Goal: Download file/media

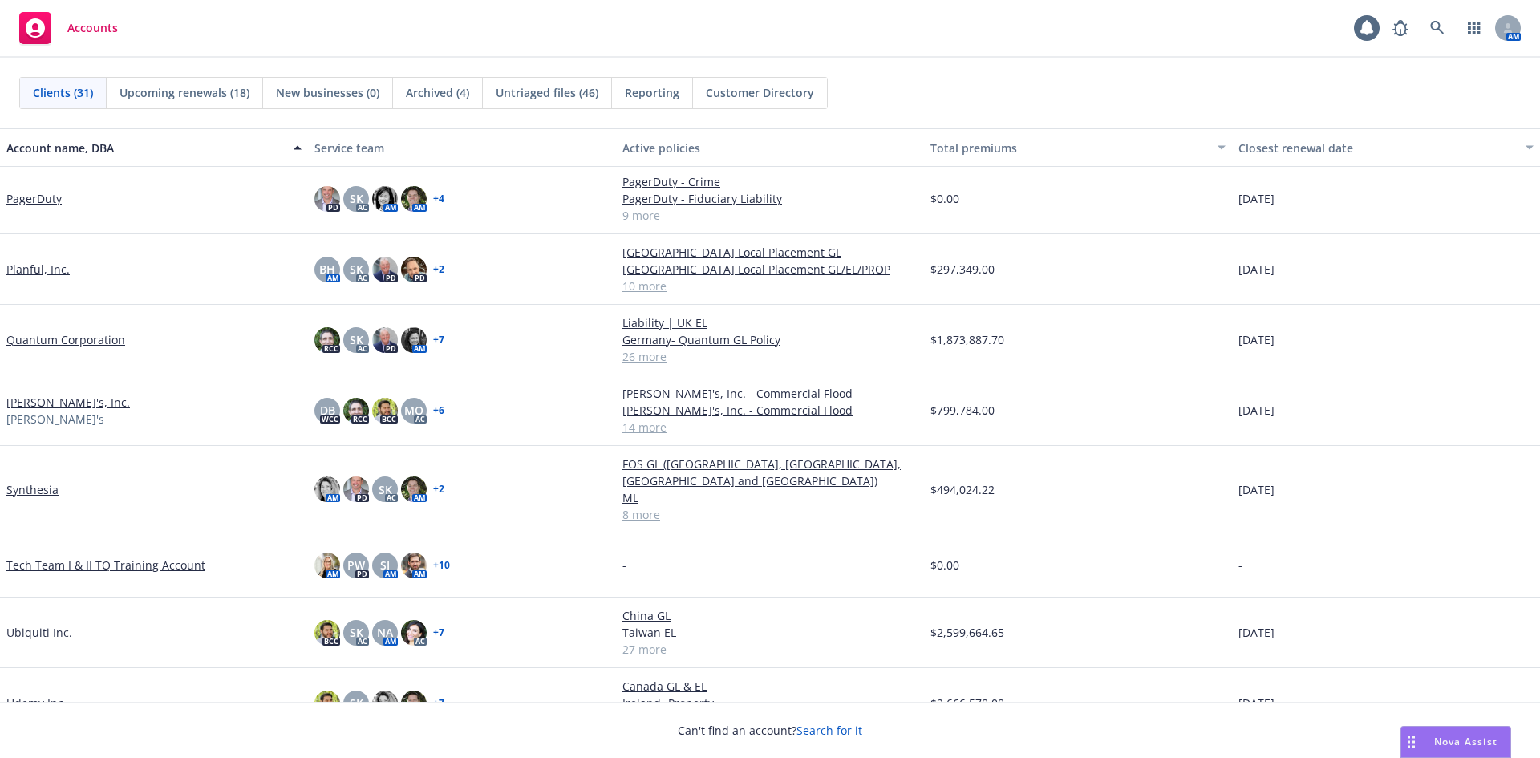
scroll to position [1364, 0]
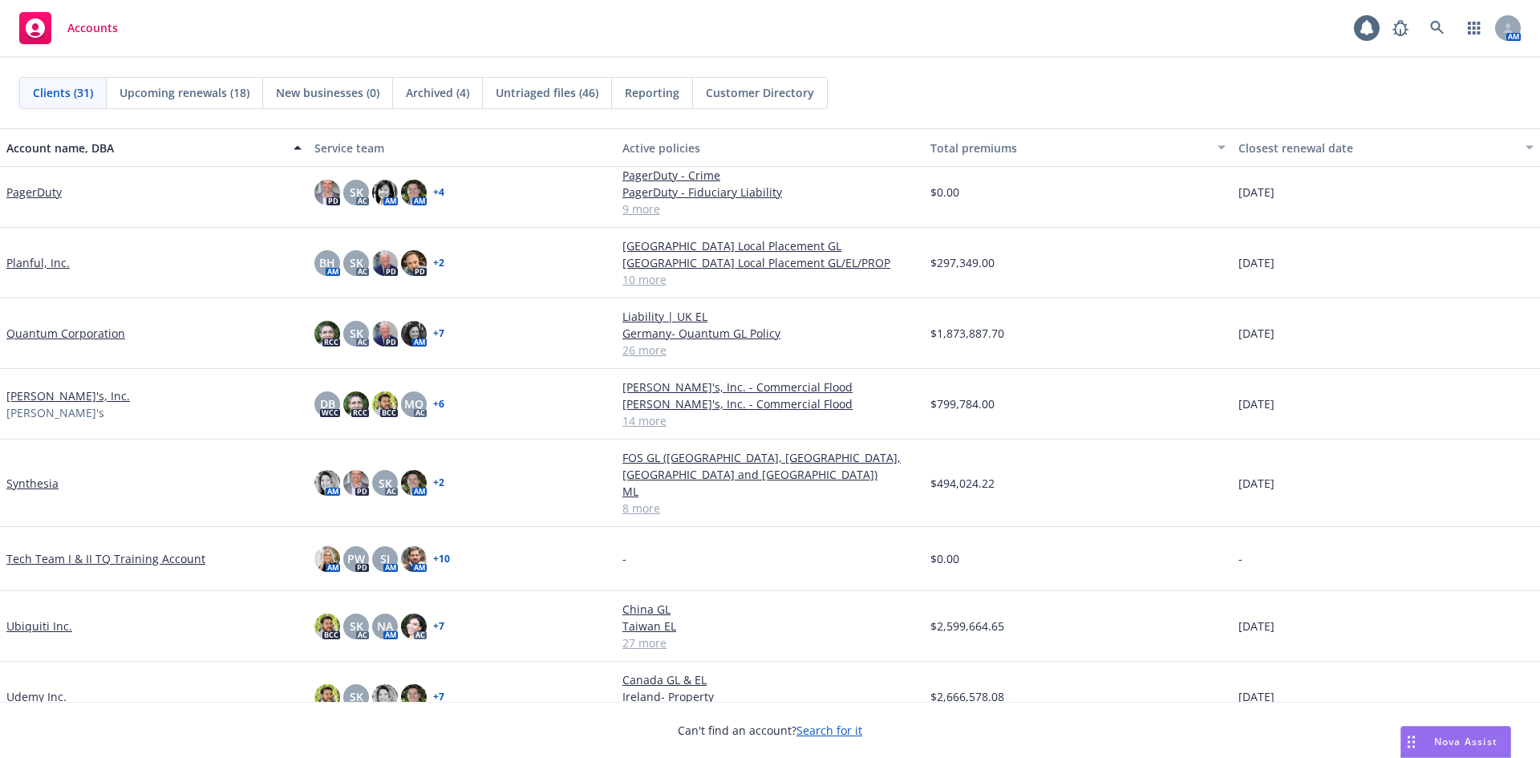
click at [36, 482] on link "Synthesia" at bounding box center [32, 483] width 52 height 17
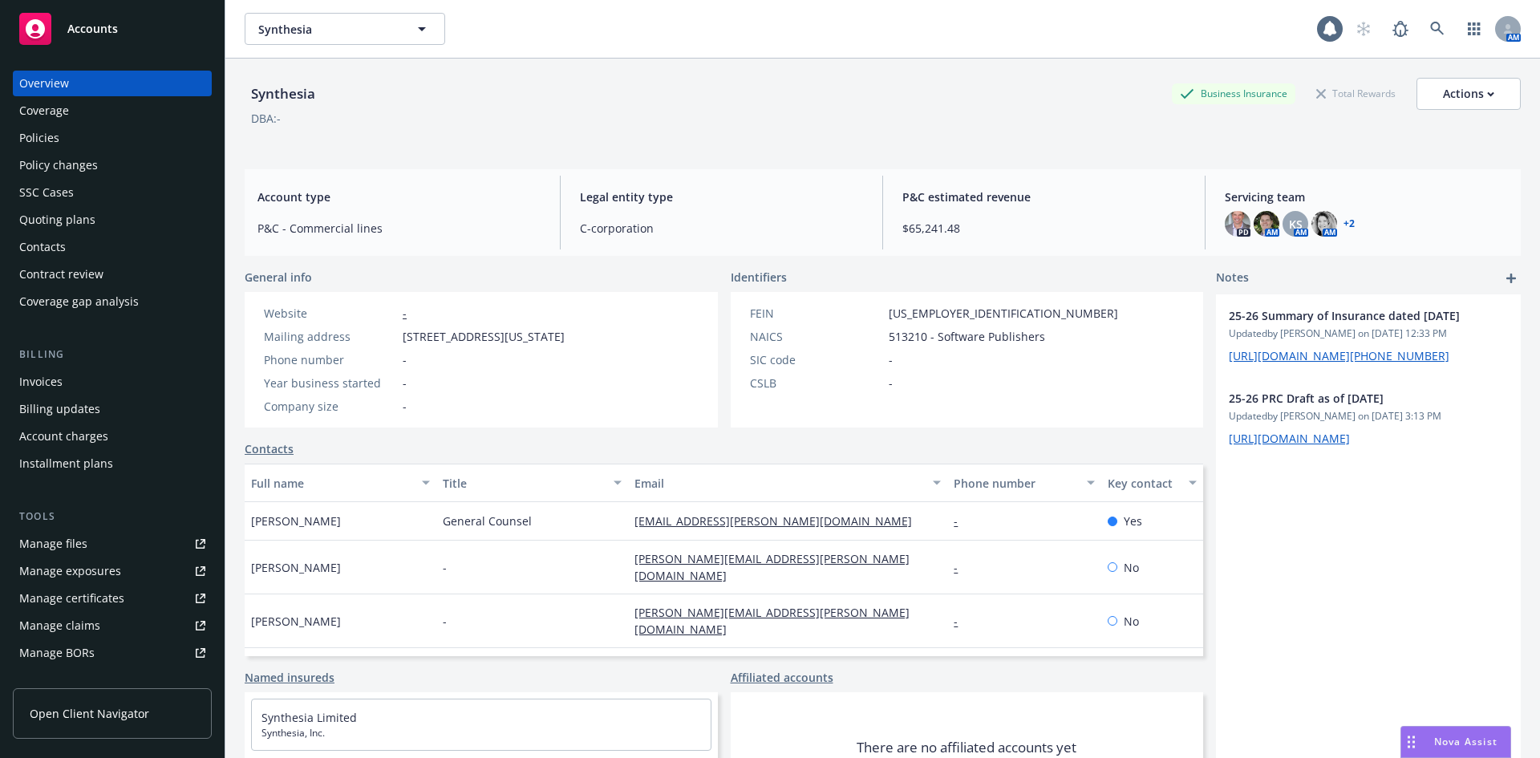
click at [77, 220] on div "Quoting plans" at bounding box center [57, 220] width 76 height 26
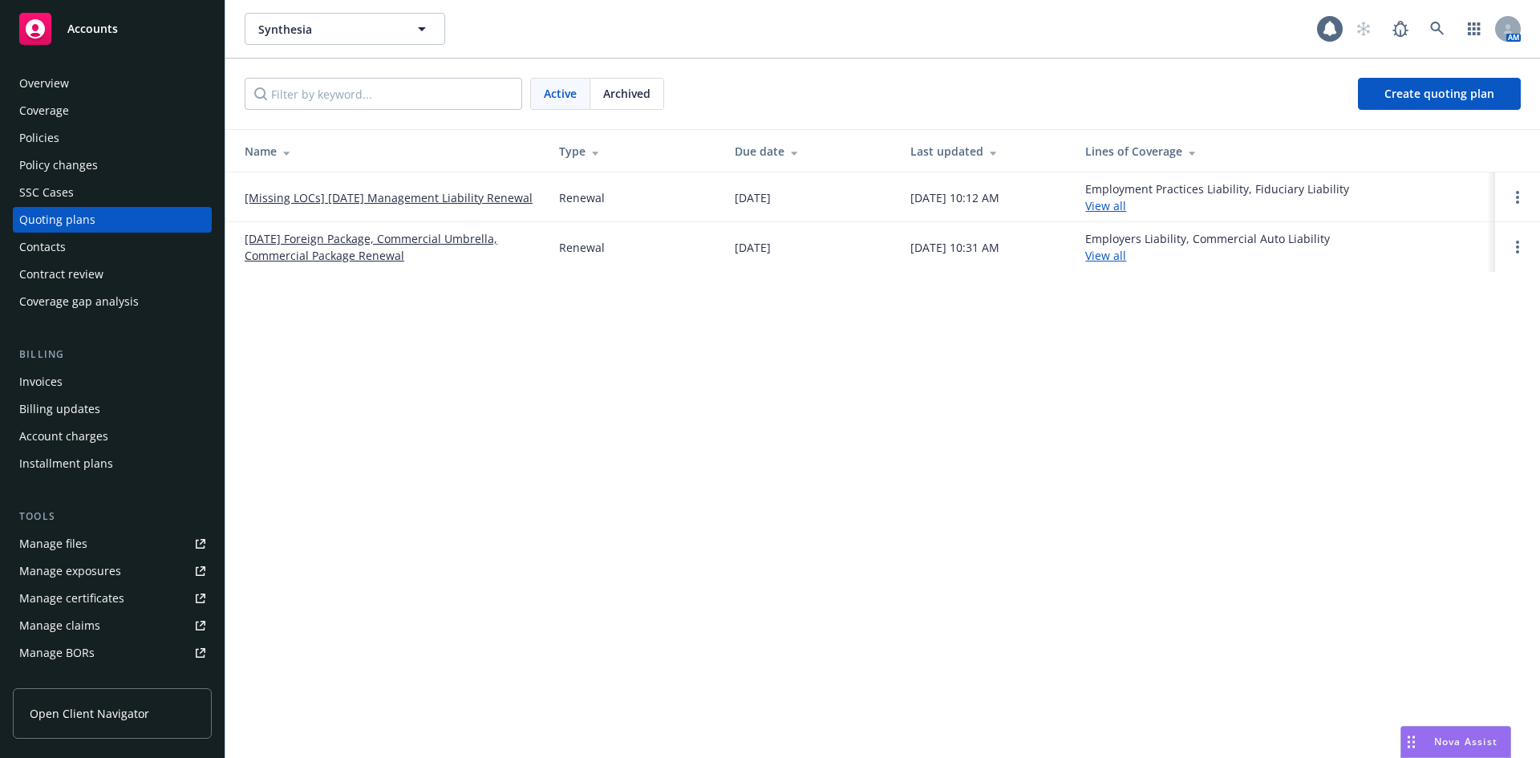
click at [83, 197] on div "SSC Cases" at bounding box center [112, 193] width 186 height 26
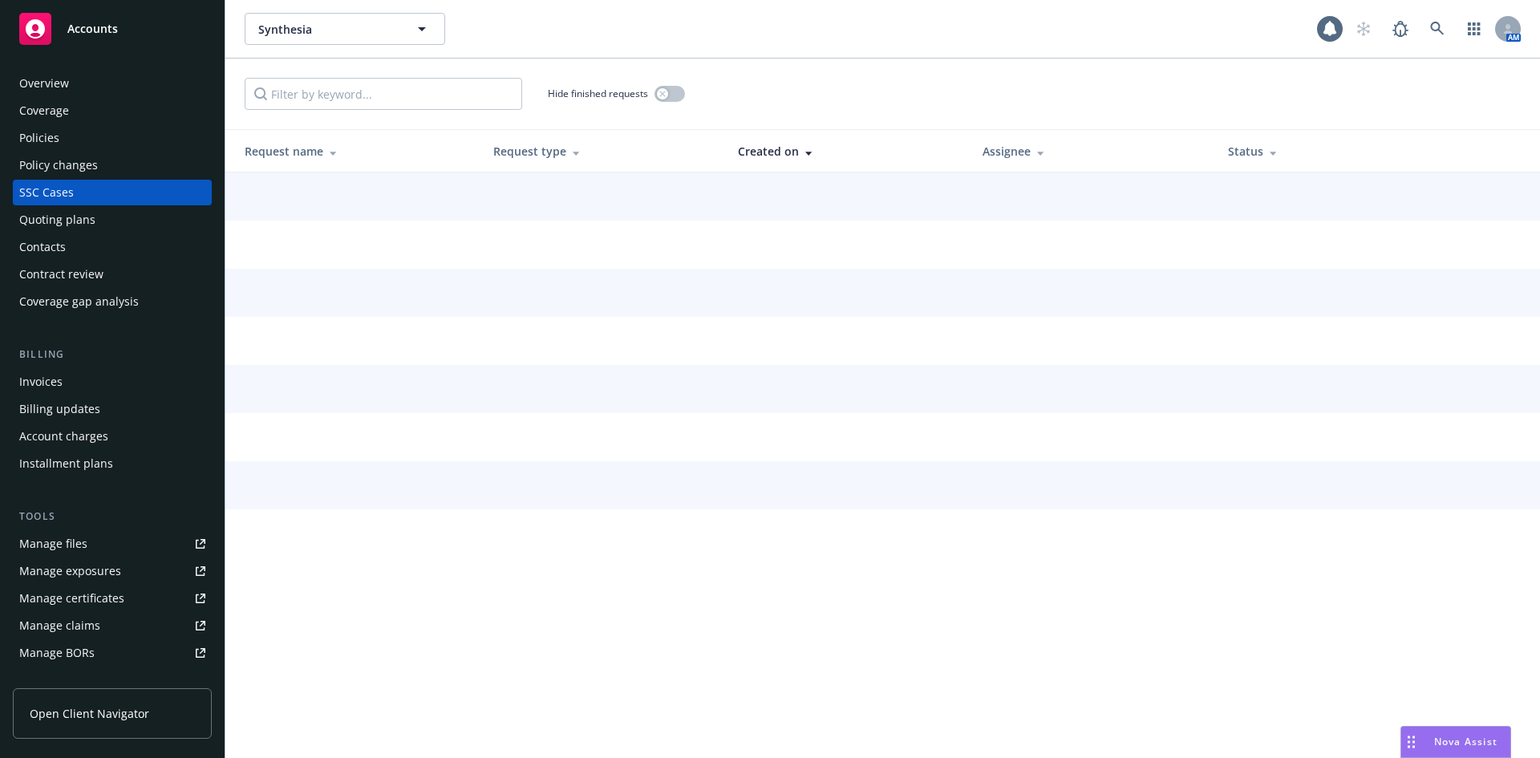
click at [90, 173] on div "Policy changes" at bounding box center [58, 165] width 79 height 26
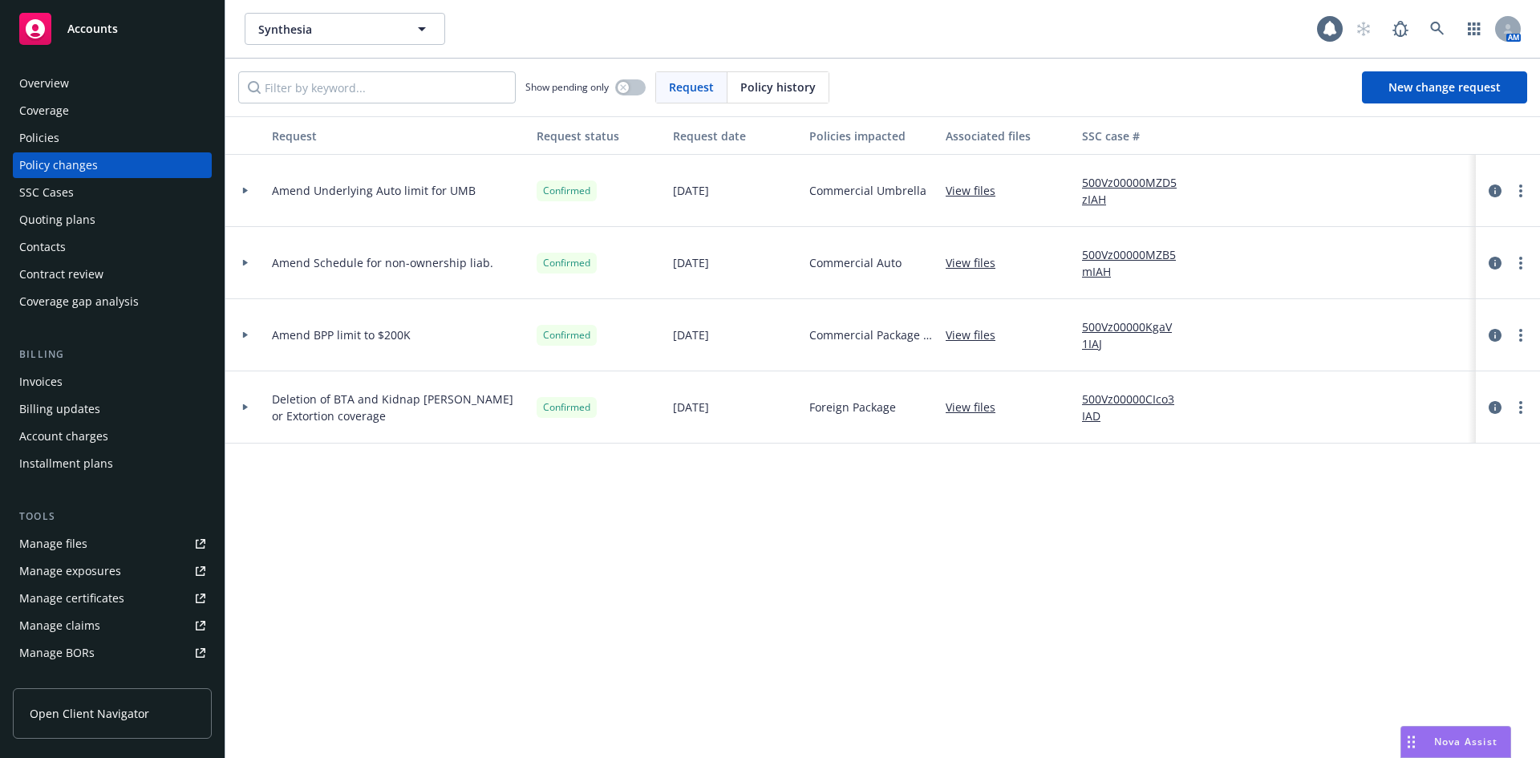
click at [253, 191] on div at bounding box center [245, 191] width 27 height 6
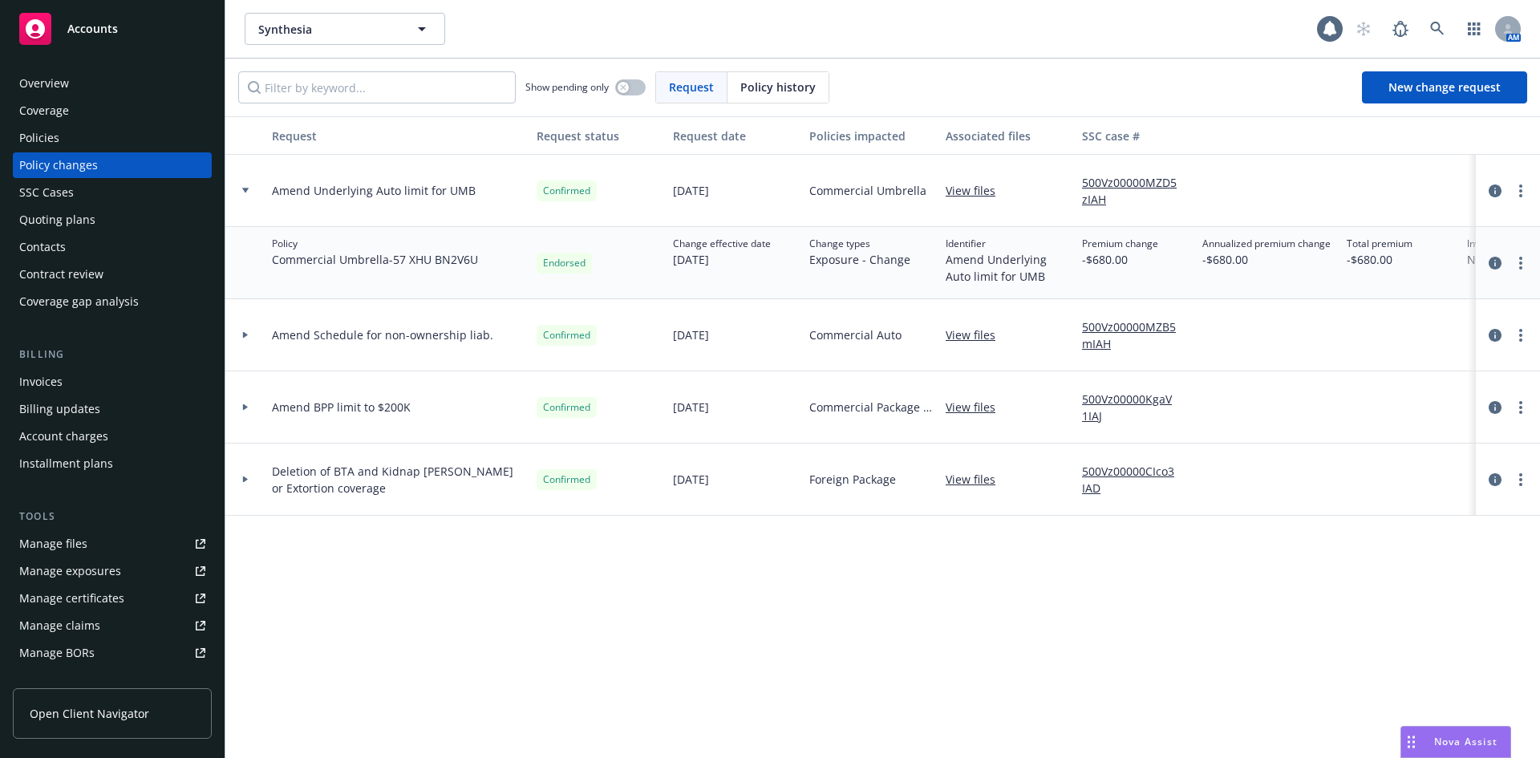
click at [253, 191] on div at bounding box center [245, 191] width 27 height 6
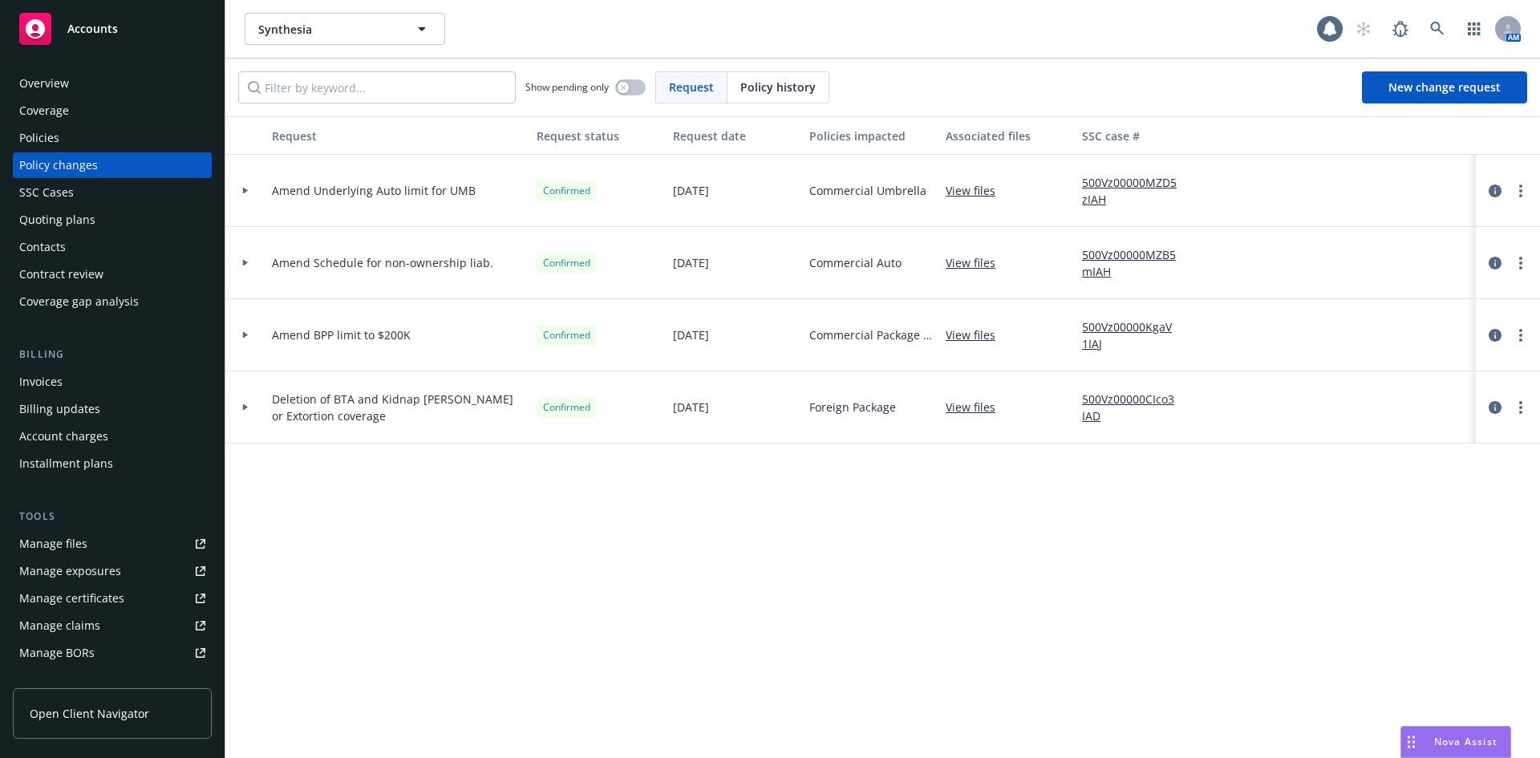
click at [241, 332] on div at bounding box center [245, 335] width 27 height 6
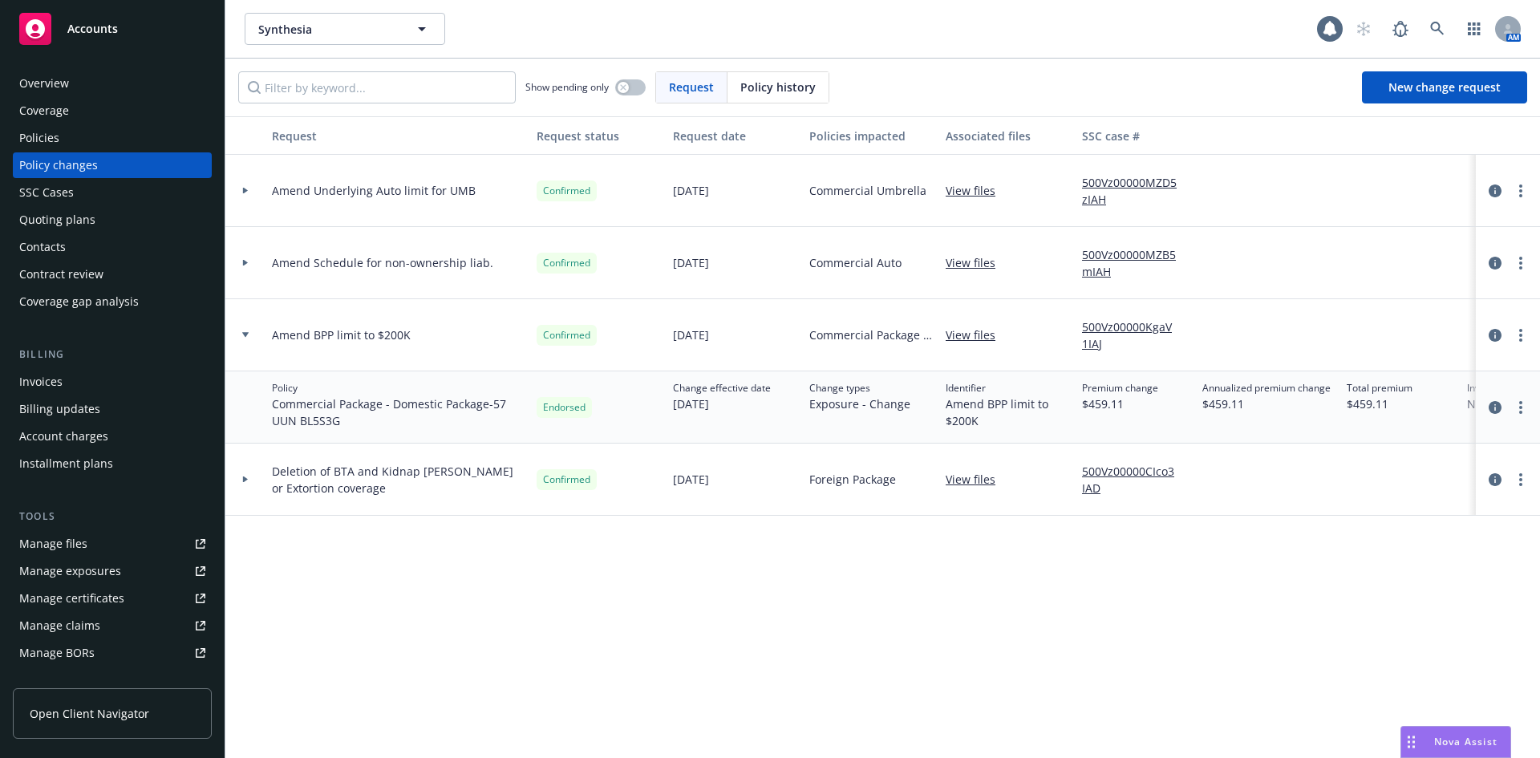
click at [67, 540] on div "Manage files" at bounding box center [53, 544] width 68 height 26
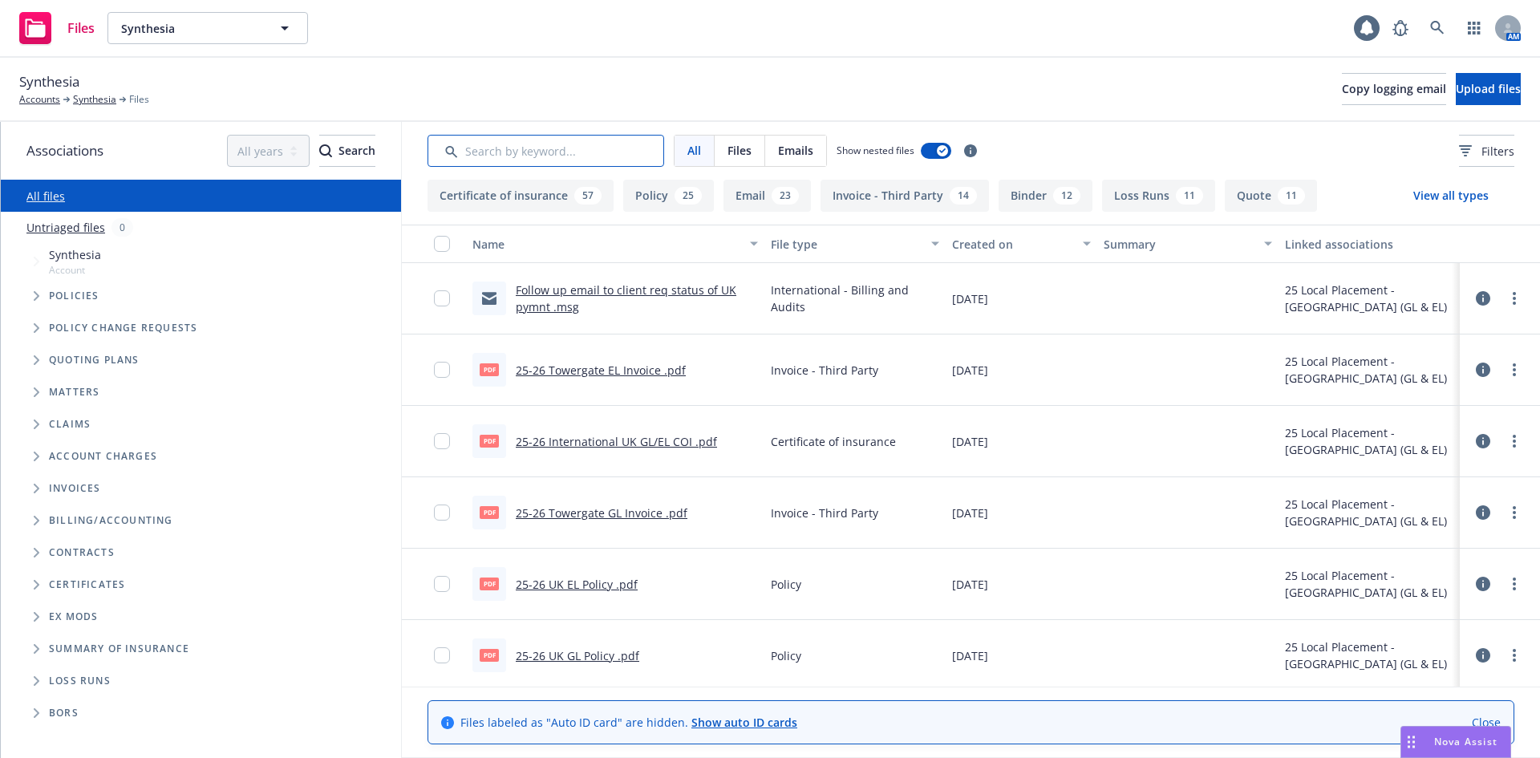
click at [559, 151] on input "Search by keyword..." at bounding box center [546, 151] width 237 height 32
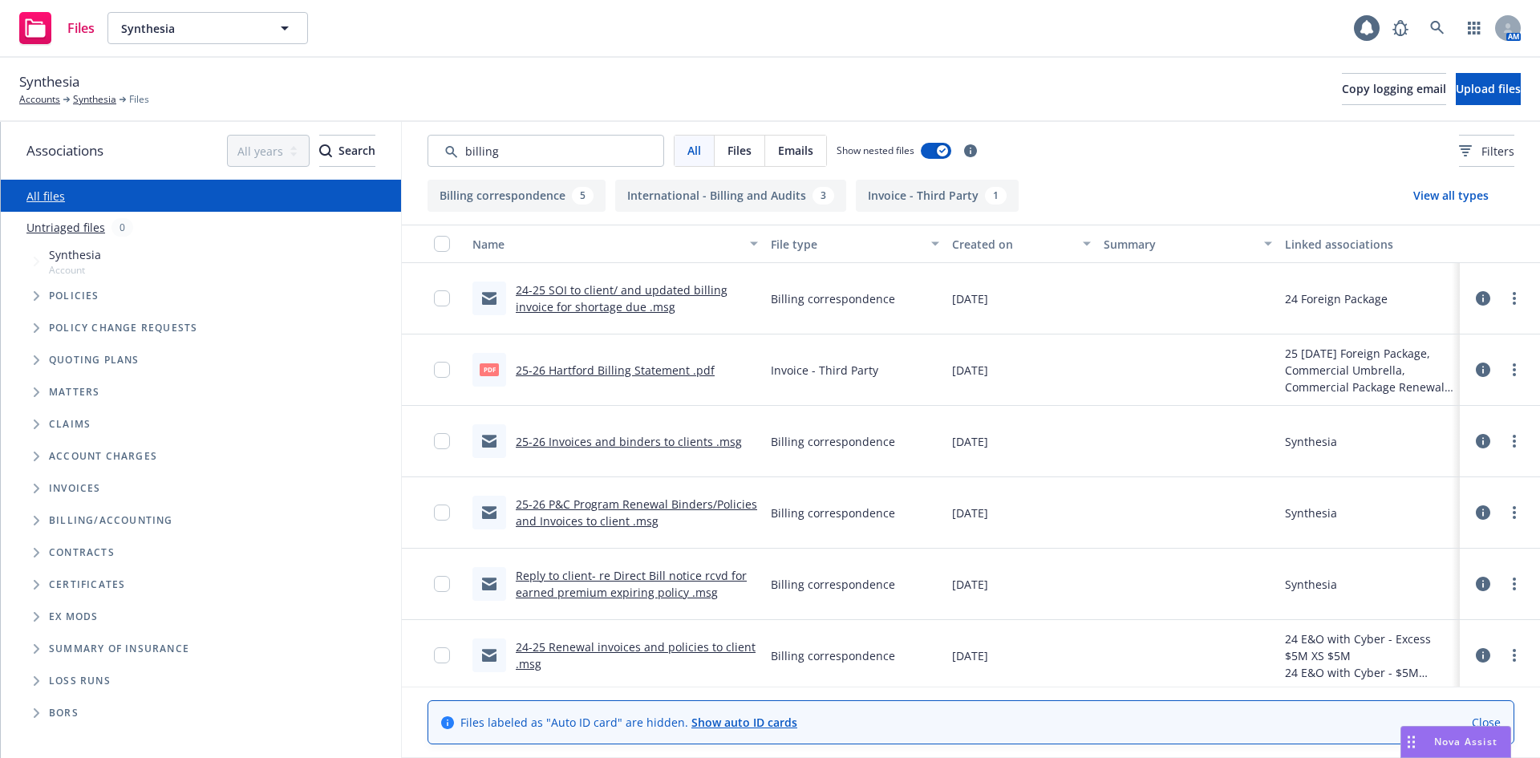
click at [556, 197] on button "Billing correspondence 5" at bounding box center [517, 196] width 178 height 32
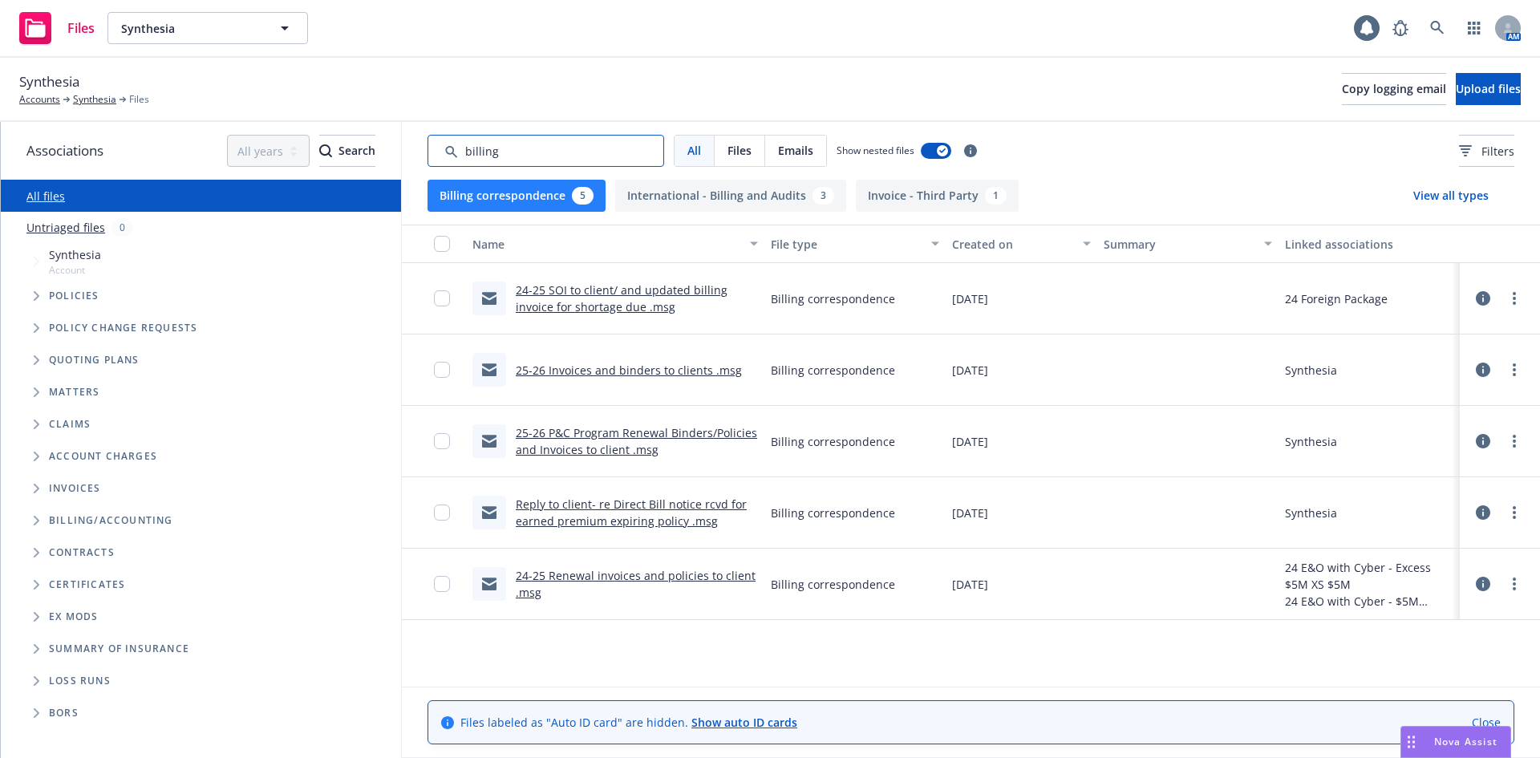
click at [550, 153] on input "Search by keyword..." at bounding box center [546, 151] width 237 height 32
drag, startPoint x: 550, startPoint y: 153, endPoint x: 419, endPoint y: 146, distance: 131.0
click at [420, 146] on div "All Files Emails Show nested files Filters" at bounding box center [971, 151] width 1138 height 58
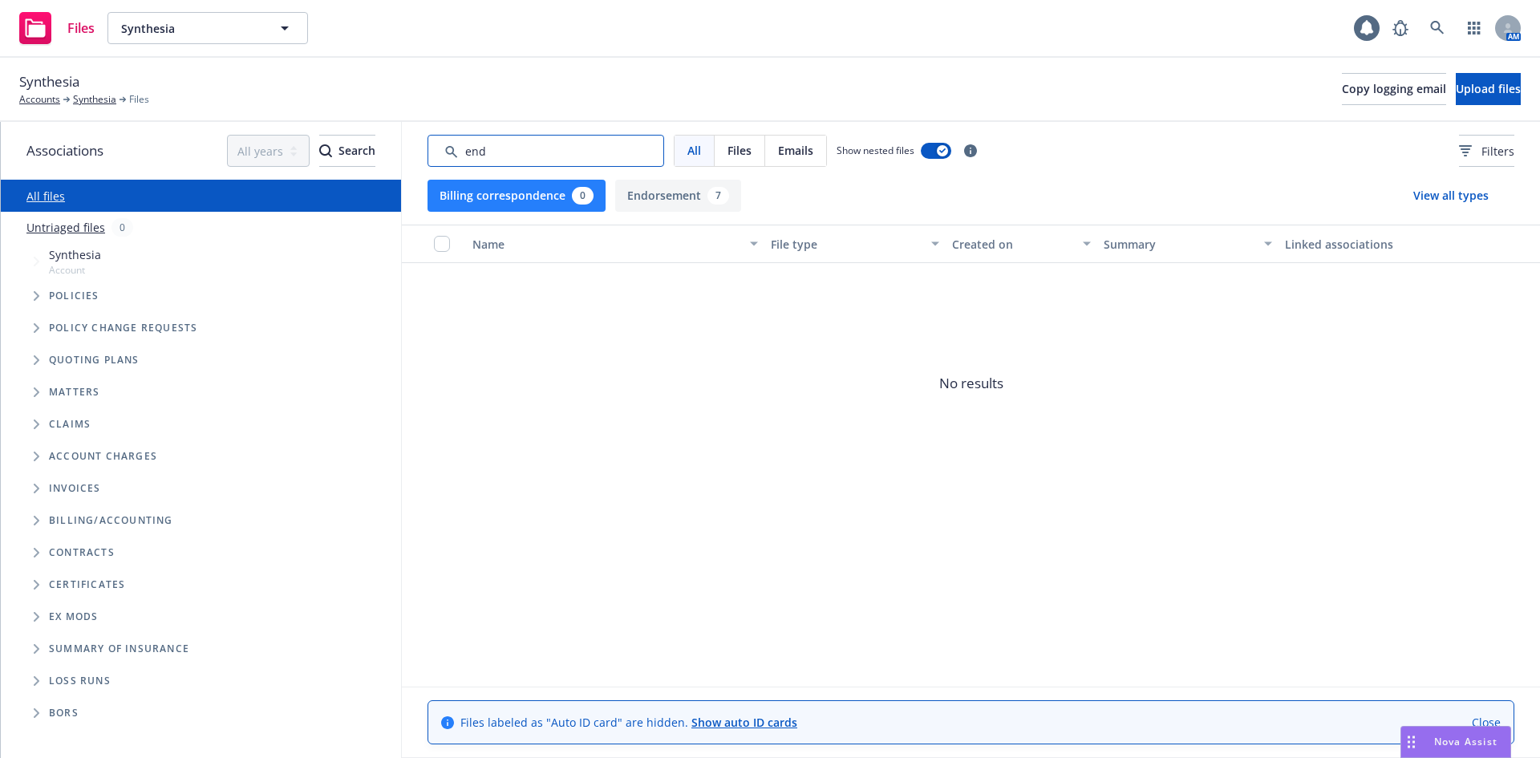
type input "end"
click at [657, 196] on button "Endorsement 7" at bounding box center [678, 196] width 126 height 32
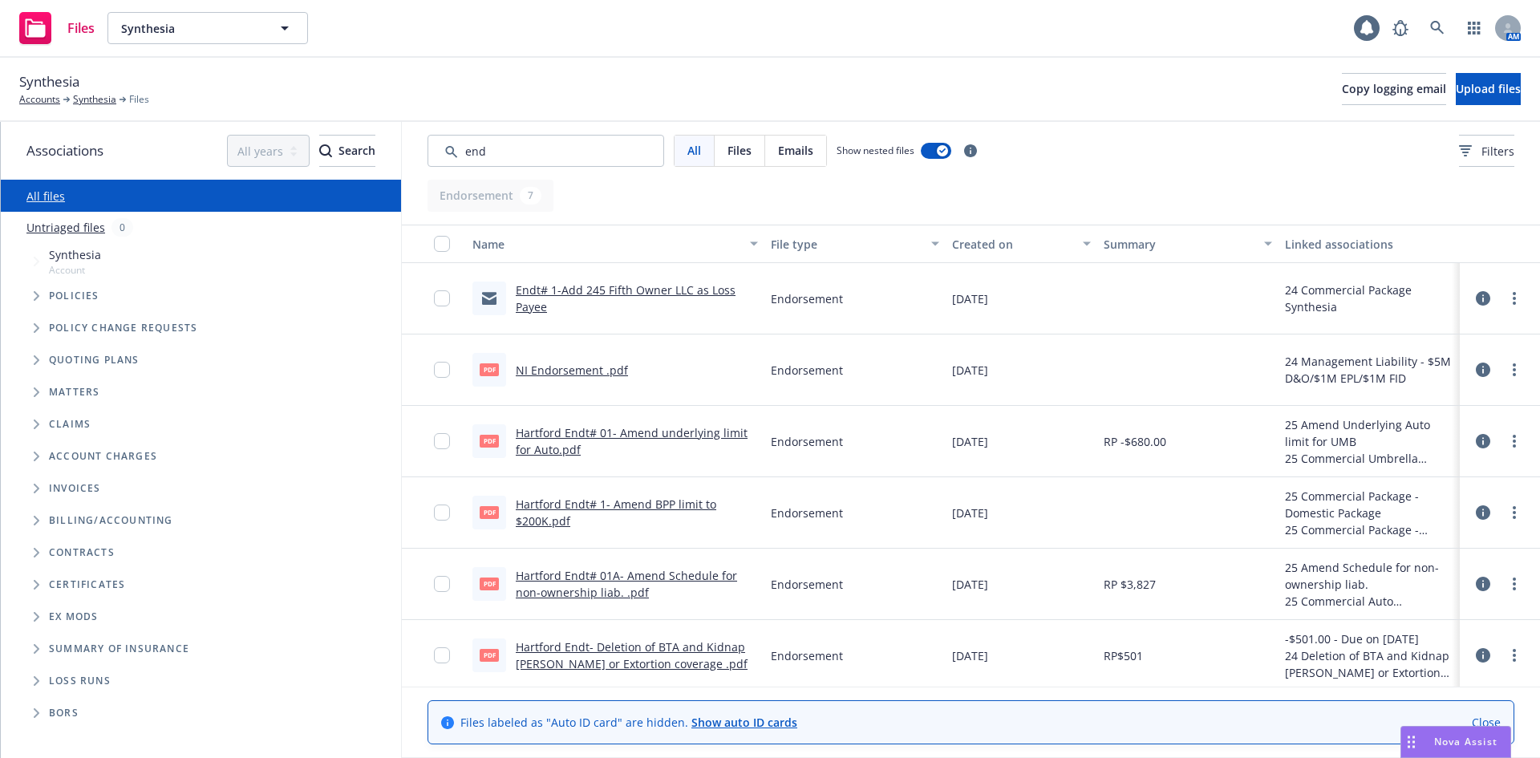
click at [449, 519] on div at bounding box center [447, 512] width 26 height 51
click at [448, 518] on input "checkbox" at bounding box center [442, 513] width 16 height 16
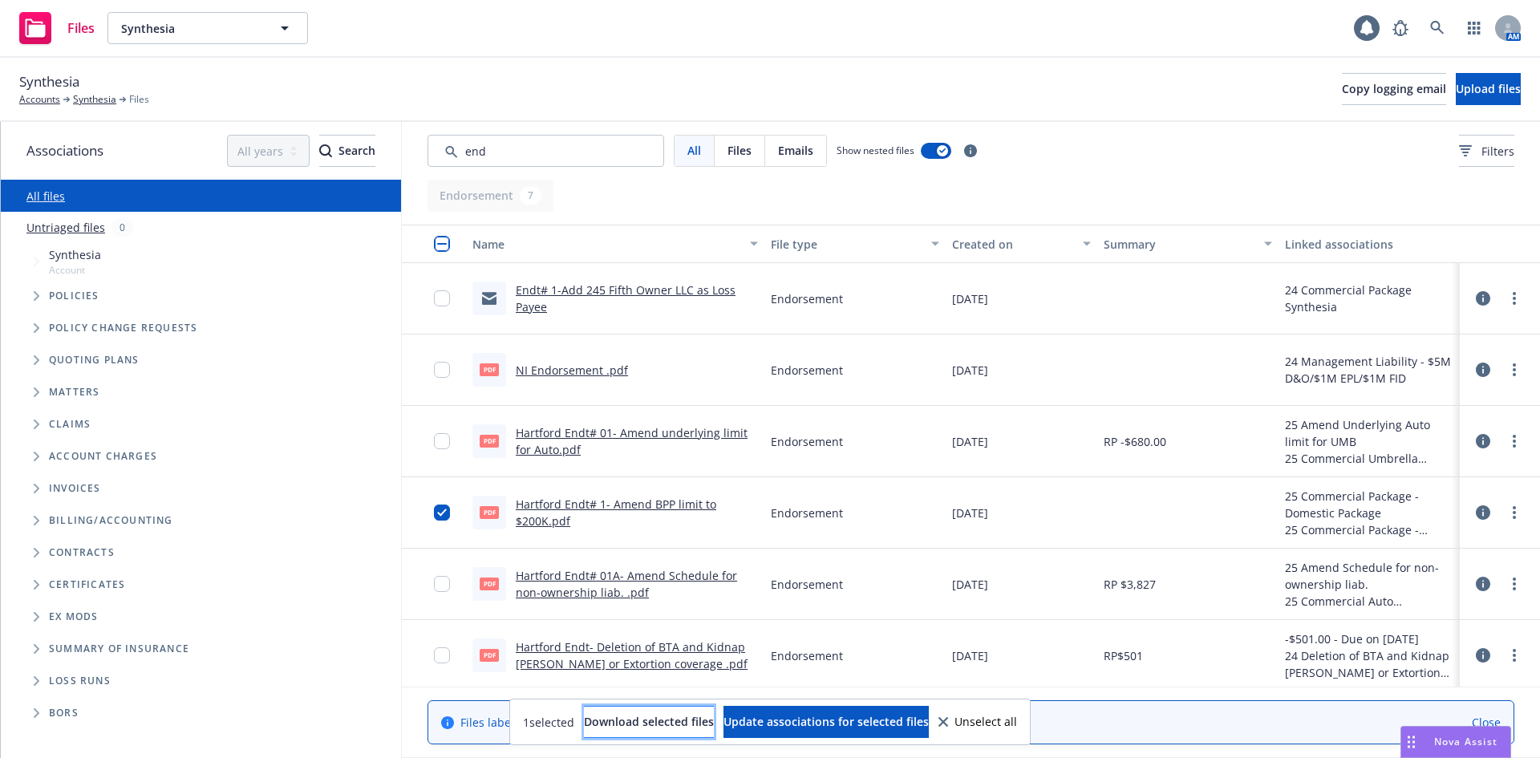
click at [648, 721] on span "Download selected files" at bounding box center [649, 721] width 130 height 15
